Goal: Information Seeking & Learning: Learn about a topic

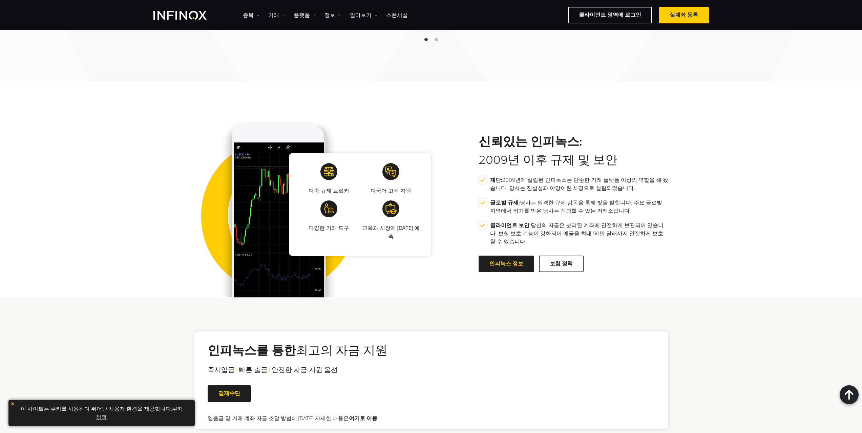
scroll to position [982, 0]
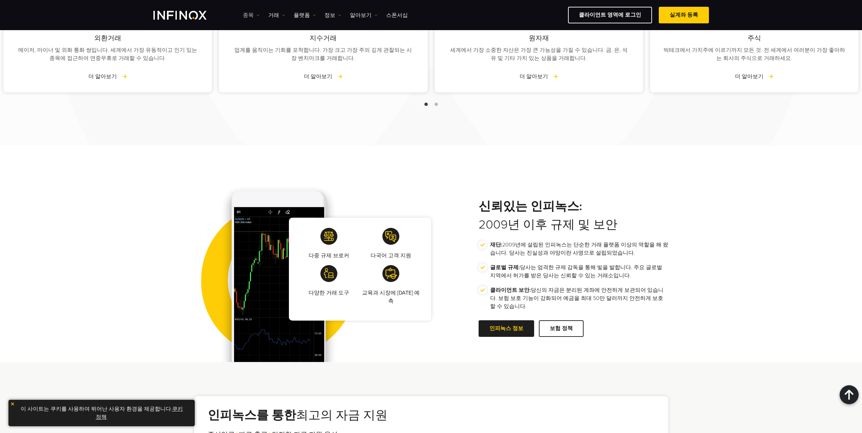
click at [256, 17] on link "종목" at bounding box center [251, 15] width 17 height 8
click at [256, 34] on link "종목" at bounding box center [261, 36] width 37 height 15
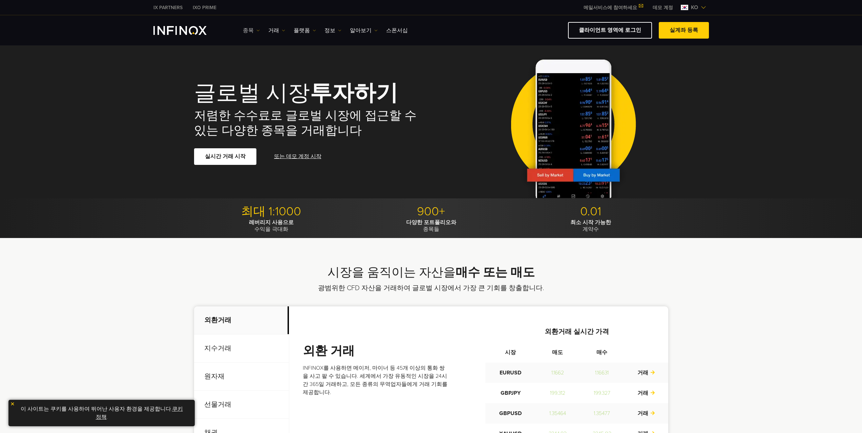
click at [252, 30] on link "종목" at bounding box center [251, 30] width 17 height 8
click at [256, 65] on link "상품 정보" at bounding box center [261, 66] width 37 height 15
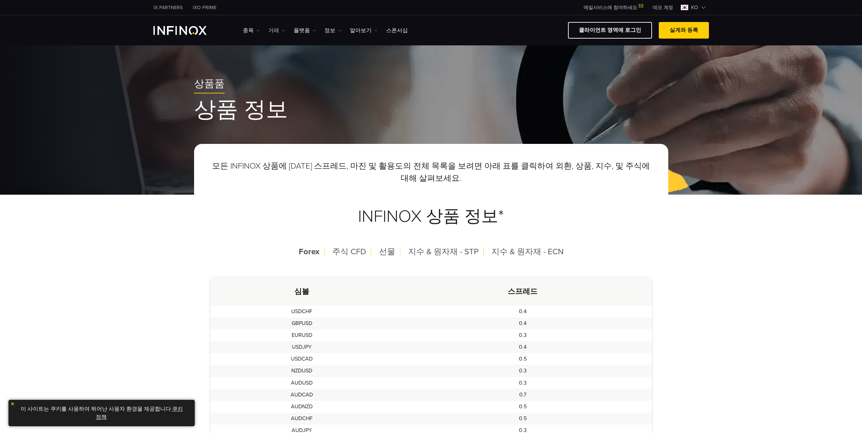
click at [273, 30] on link "거래" at bounding box center [276, 30] width 17 height 8
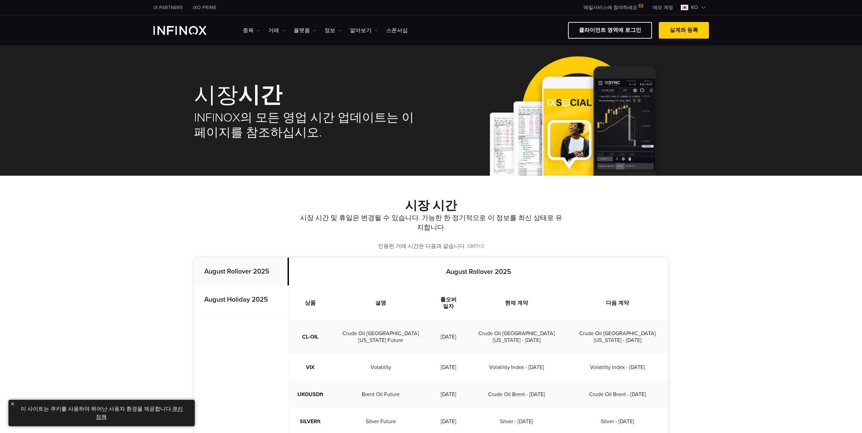
click at [245, 299] on strong "August Holiday 2025" at bounding box center [236, 300] width 64 height 8
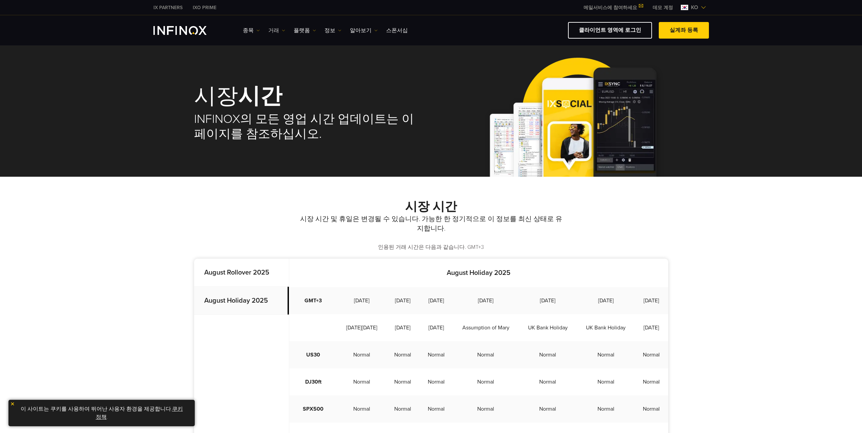
click at [275, 34] on link "거래" at bounding box center [276, 30] width 17 height 8
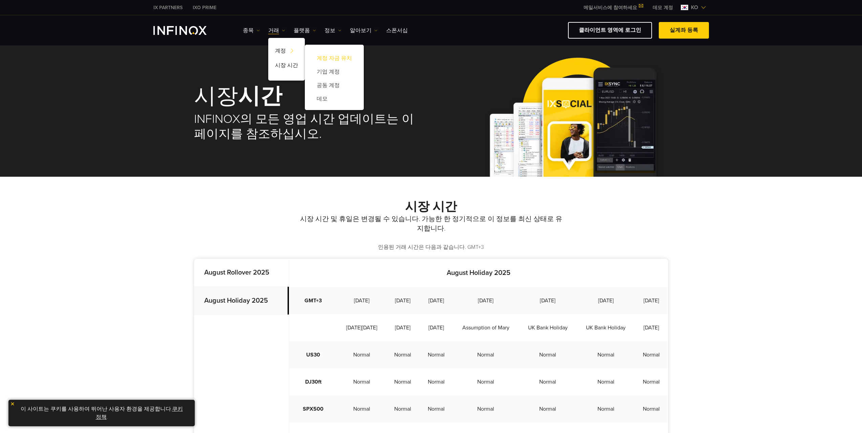
click at [332, 57] on link "계정 자금 유치" at bounding box center [334, 58] width 45 height 14
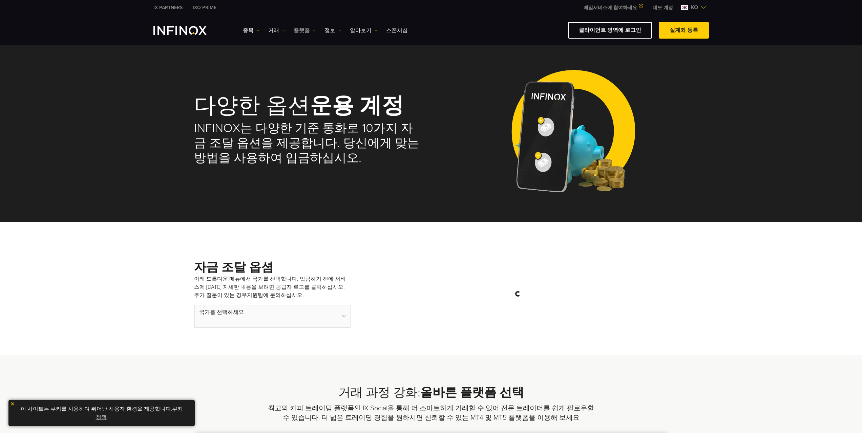
click at [298, 34] on link "플랫폼" at bounding box center [305, 30] width 22 height 8
click at [328, 29] on link "정보" at bounding box center [333, 30] width 17 height 8
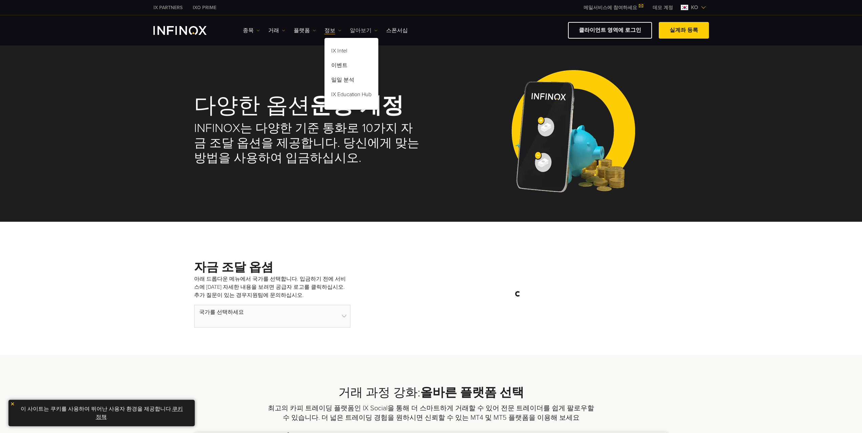
click at [353, 33] on link "알아보기" at bounding box center [364, 30] width 28 height 8
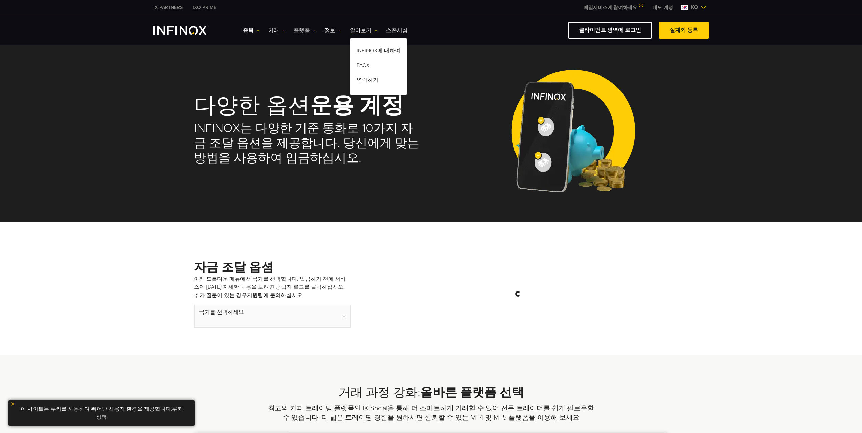
click at [302, 32] on link "플랫폼" at bounding box center [305, 30] width 22 height 8
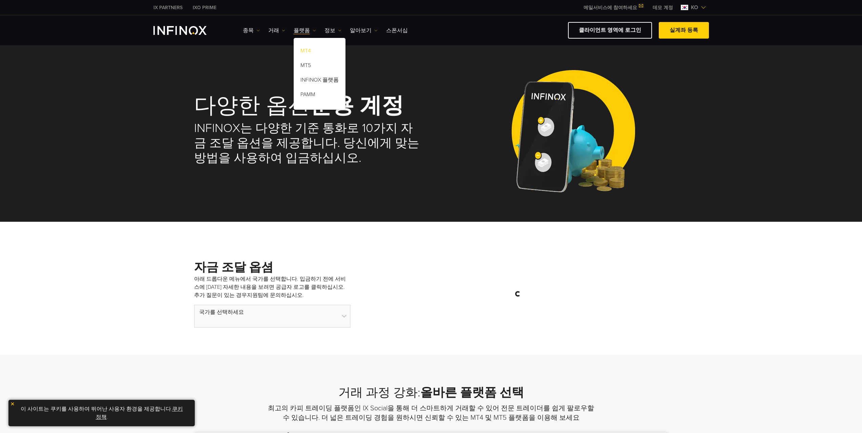
click at [305, 51] on link "MT4" at bounding box center [320, 52] width 52 height 15
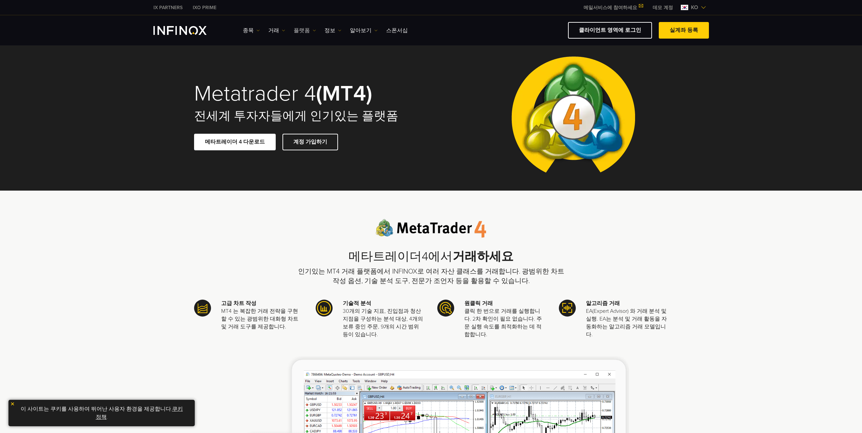
click at [301, 31] on link "플랫폼" at bounding box center [305, 30] width 22 height 8
click at [326, 30] on link "정보" at bounding box center [333, 30] width 17 height 8
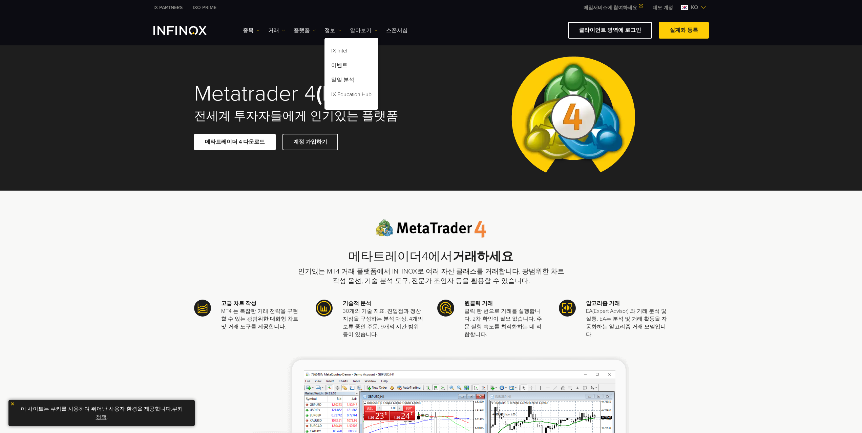
click at [350, 30] on link "알아보기" at bounding box center [364, 30] width 28 height 8
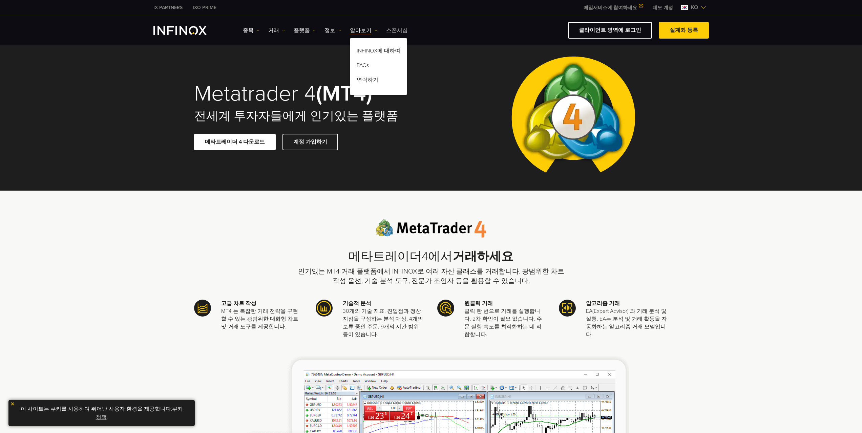
click at [392, 32] on link "스폰서십" at bounding box center [397, 30] width 22 height 8
click at [359, 32] on link "알아보기" at bounding box center [364, 30] width 28 height 8
click at [374, 51] on link "INFINOX에 대하여" at bounding box center [378, 52] width 57 height 15
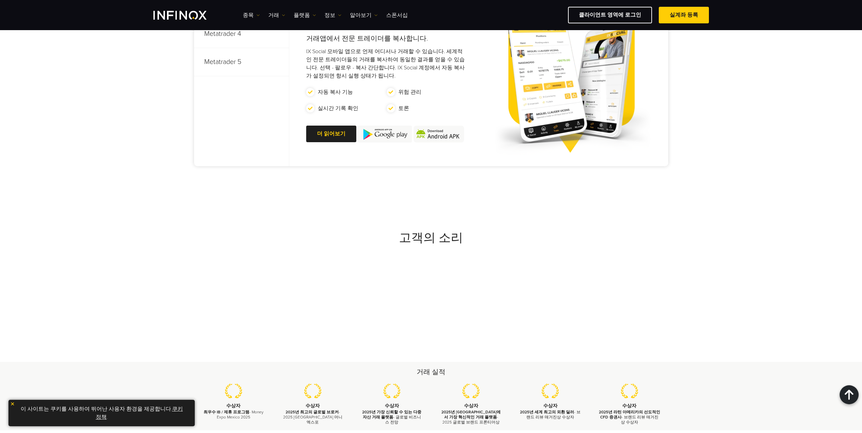
scroll to position [2032, 0]
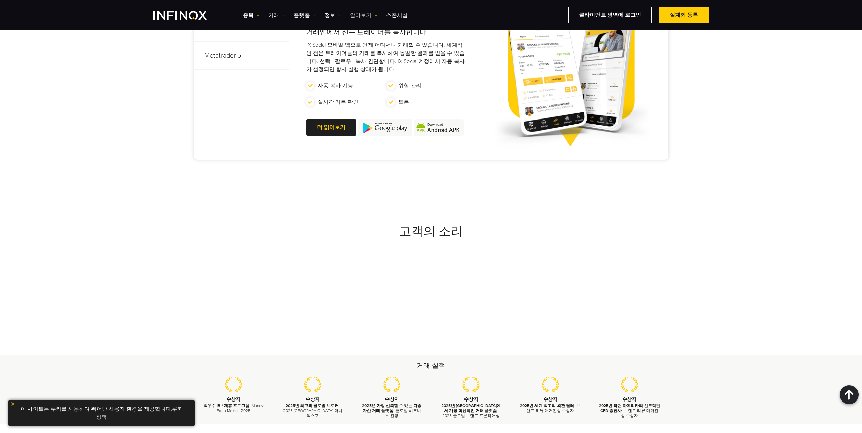
click at [360, 16] on link "알아보기" at bounding box center [364, 15] width 28 height 8
click at [360, 53] on link "FAQs" at bounding box center [378, 51] width 57 height 15
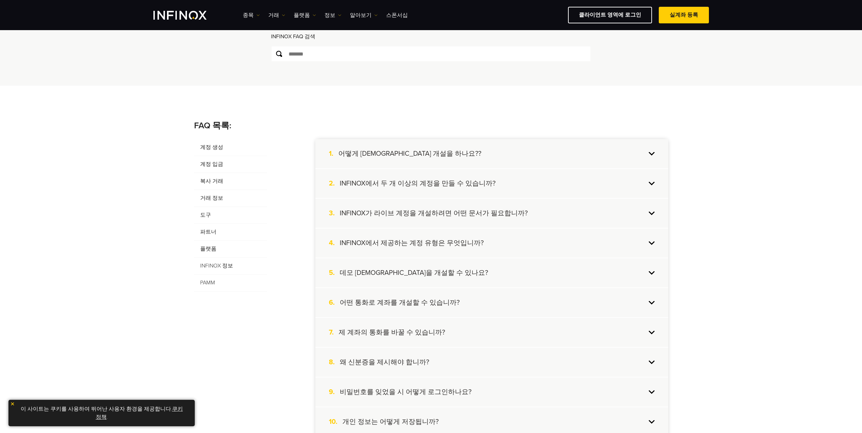
scroll to position [68, 0]
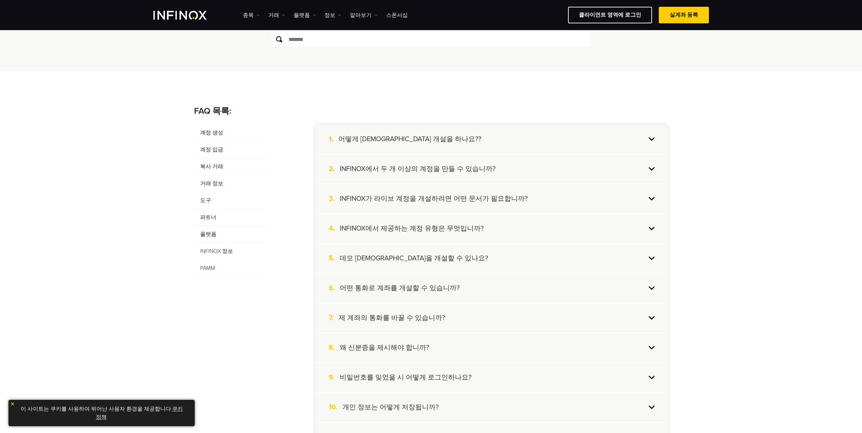
click at [216, 184] on span "거래 정보" at bounding box center [230, 183] width 73 height 17
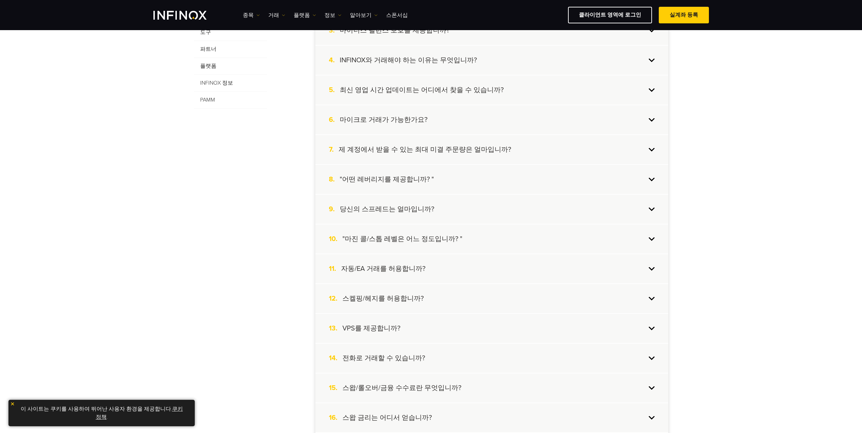
scroll to position [237, 0]
click at [531, 183] on div "8. "어떤 레버리지를 제공합니까? "" at bounding box center [491, 178] width 353 height 29
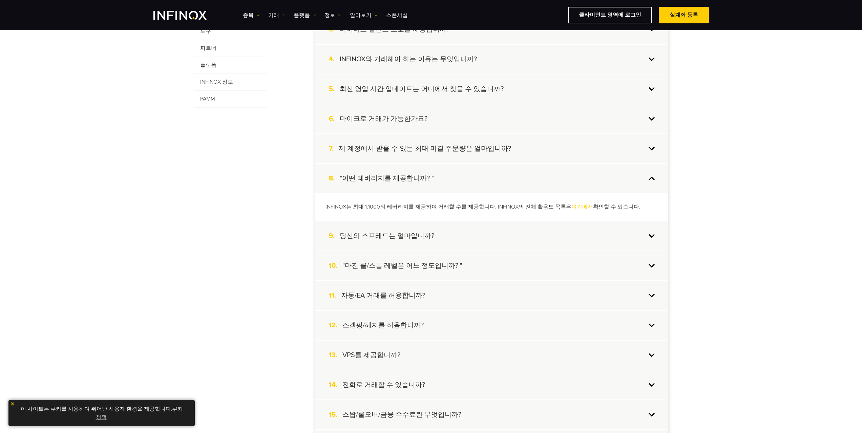
click at [571, 206] on link "여기에서" at bounding box center [582, 207] width 22 height 7
click at [436, 265] on h4 ""마진 콜/스톱 레벨은 어느 정도입니까? "" at bounding box center [402, 266] width 120 height 9
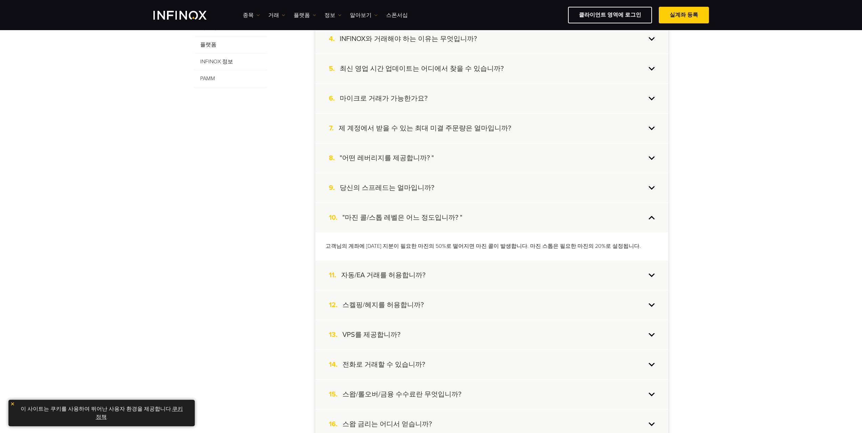
scroll to position [271, 0]
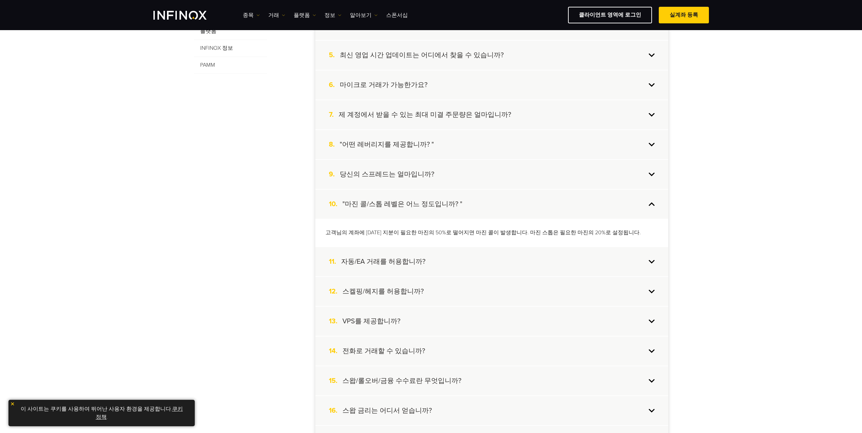
click at [459, 268] on div "11. 자동/EA 거래를 허용합니까?" at bounding box center [491, 261] width 353 height 29
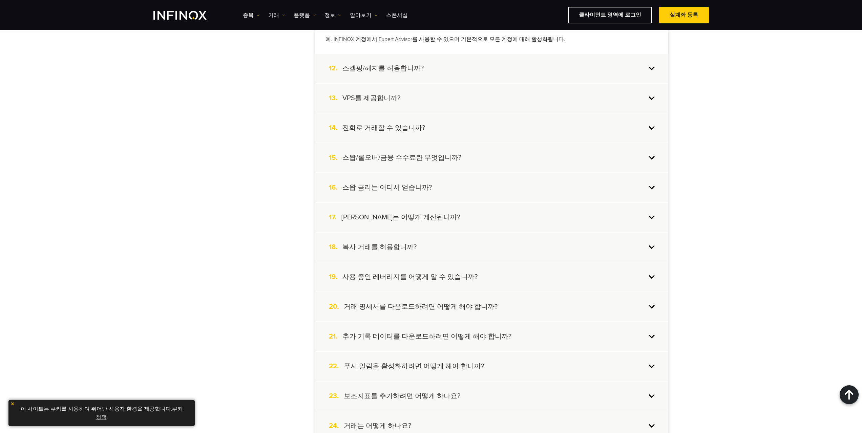
scroll to position [508, 0]
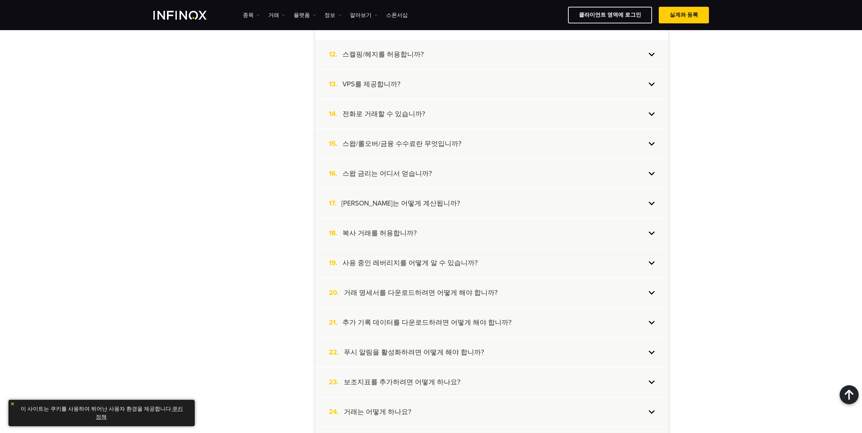
click at [583, 211] on div "17. 롤오버는 어떻게 계산됩니까?" at bounding box center [491, 203] width 353 height 29
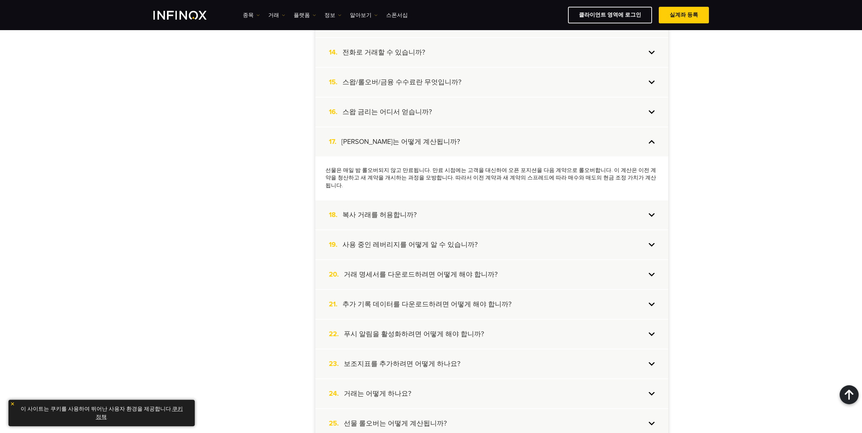
scroll to position [576, 0]
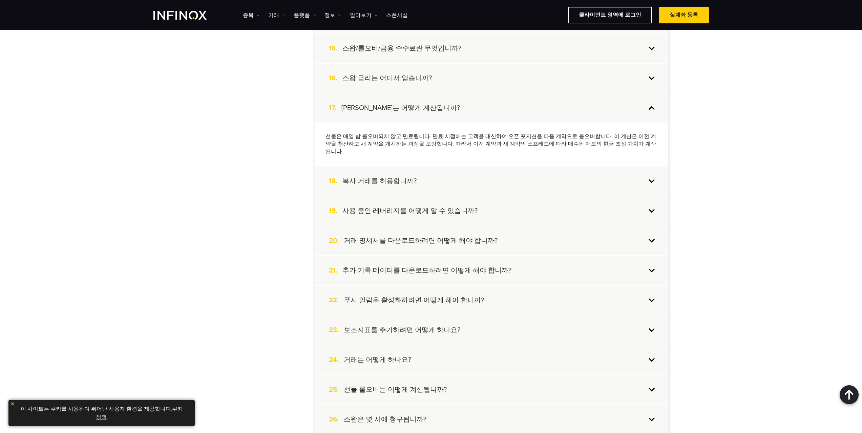
click at [590, 205] on div "19. 사용 중인 레버리지를 어떻게 알 수 있습니까?" at bounding box center [491, 210] width 353 height 29
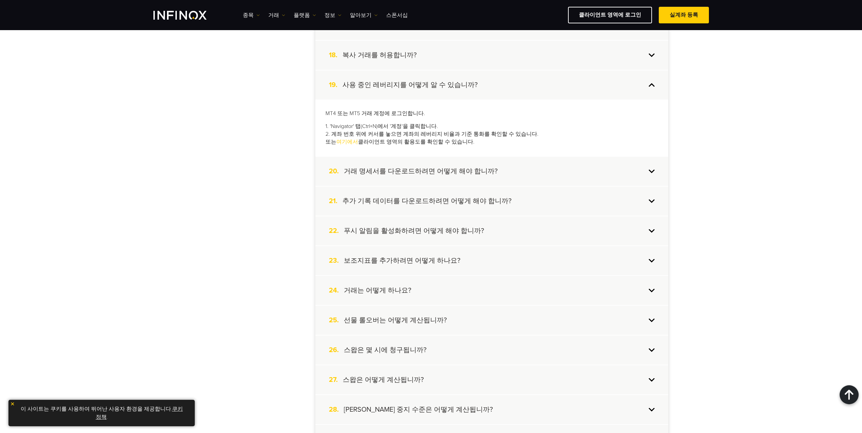
scroll to position [677, 0]
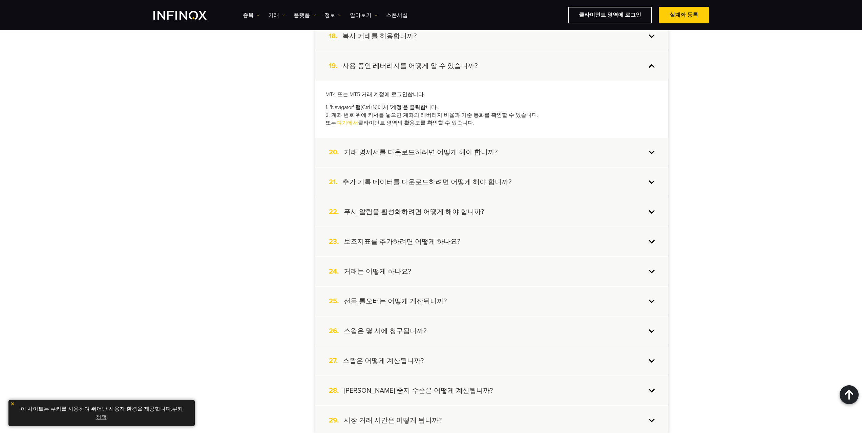
click at [573, 217] on div "22. 푸시 알림을 활성화하려면 어떻게 해야 합니까?" at bounding box center [491, 211] width 353 height 29
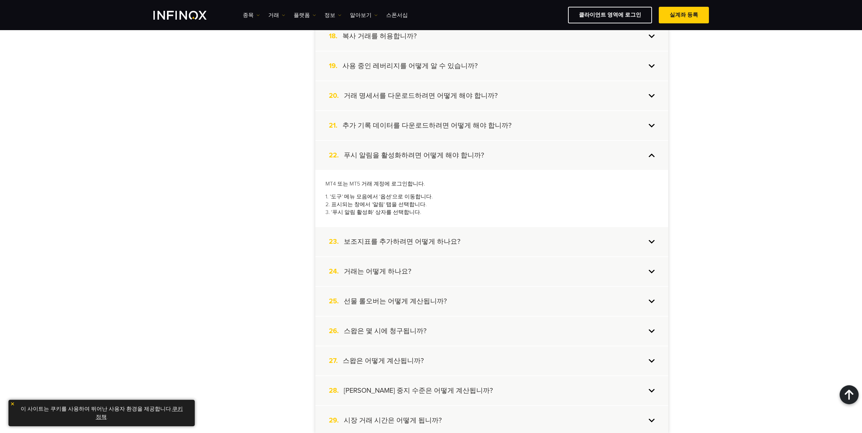
click at [567, 243] on div "23. 보조지표를 추가하려면 어떻게 하나요?" at bounding box center [491, 241] width 353 height 29
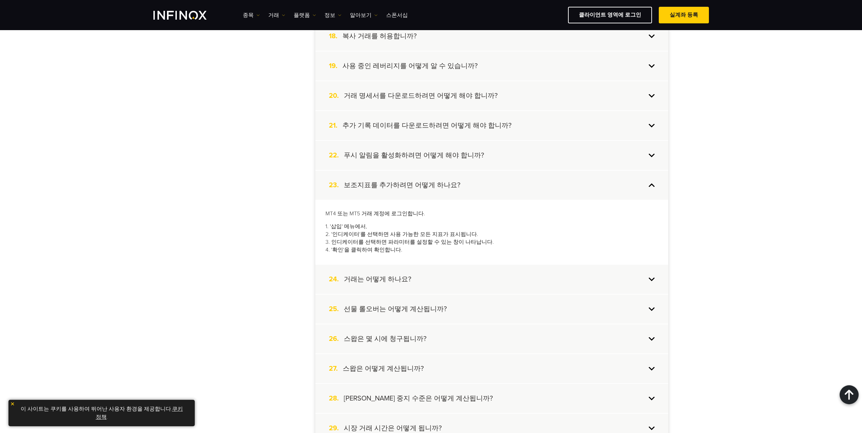
click at [553, 279] on div "24. 거래는 어떻게 하나요?" at bounding box center [491, 279] width 353 height 29
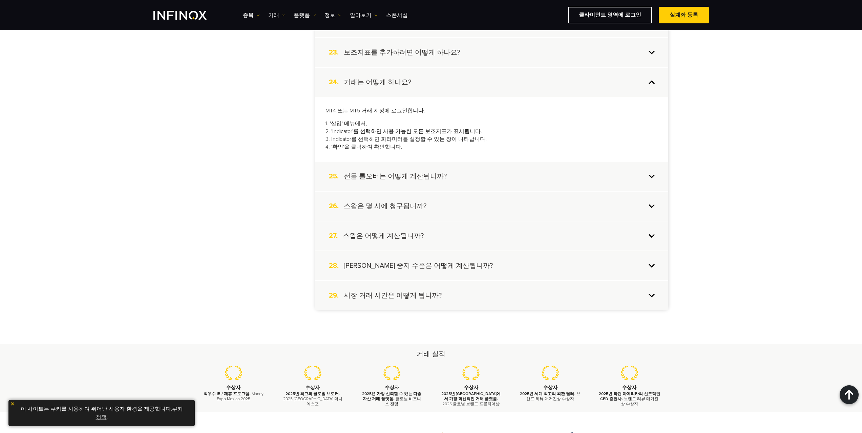
scroll to position [813, 0]
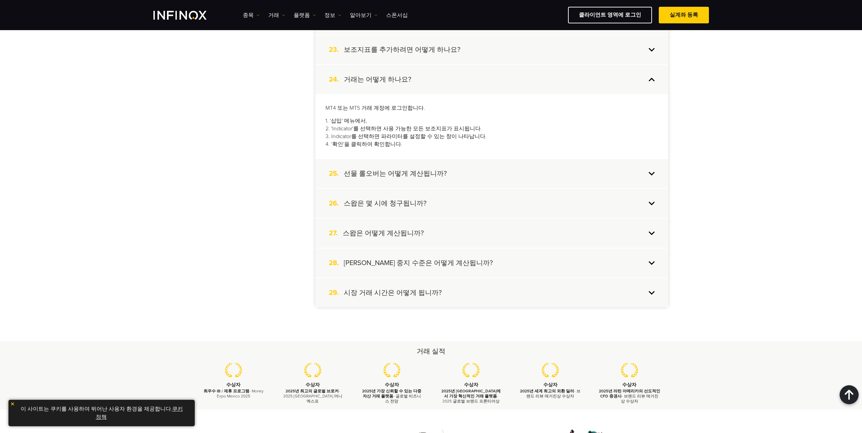
click at [559, 272] on div "28. 마진 콜 중지 수준은 어떻게 계산됩니까?" at bounding box center [491, 263] width 353 height 29
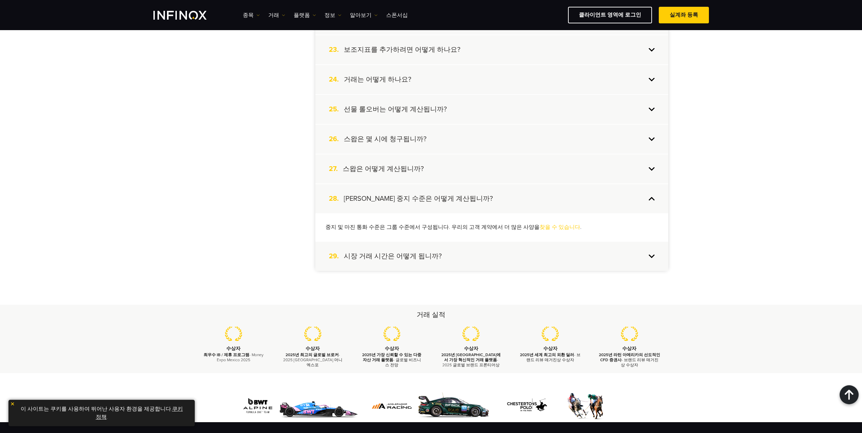
scroll to position [0, 0]
click at [391, 265] on div "29. 시장 거래 시간은 어떻게 됩니까?" at bounding box center [491, 256] width 353 height 29
click at [438, 259] on link "여기에서" at bounding box center [448, 257] width 22 height 7
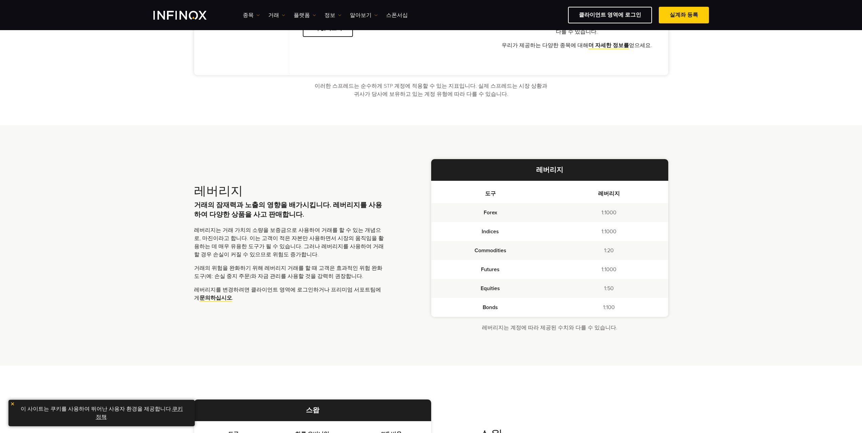
scroll to position [516, 0]
